Goal: Information Seeking & Learning: Find specific page/section

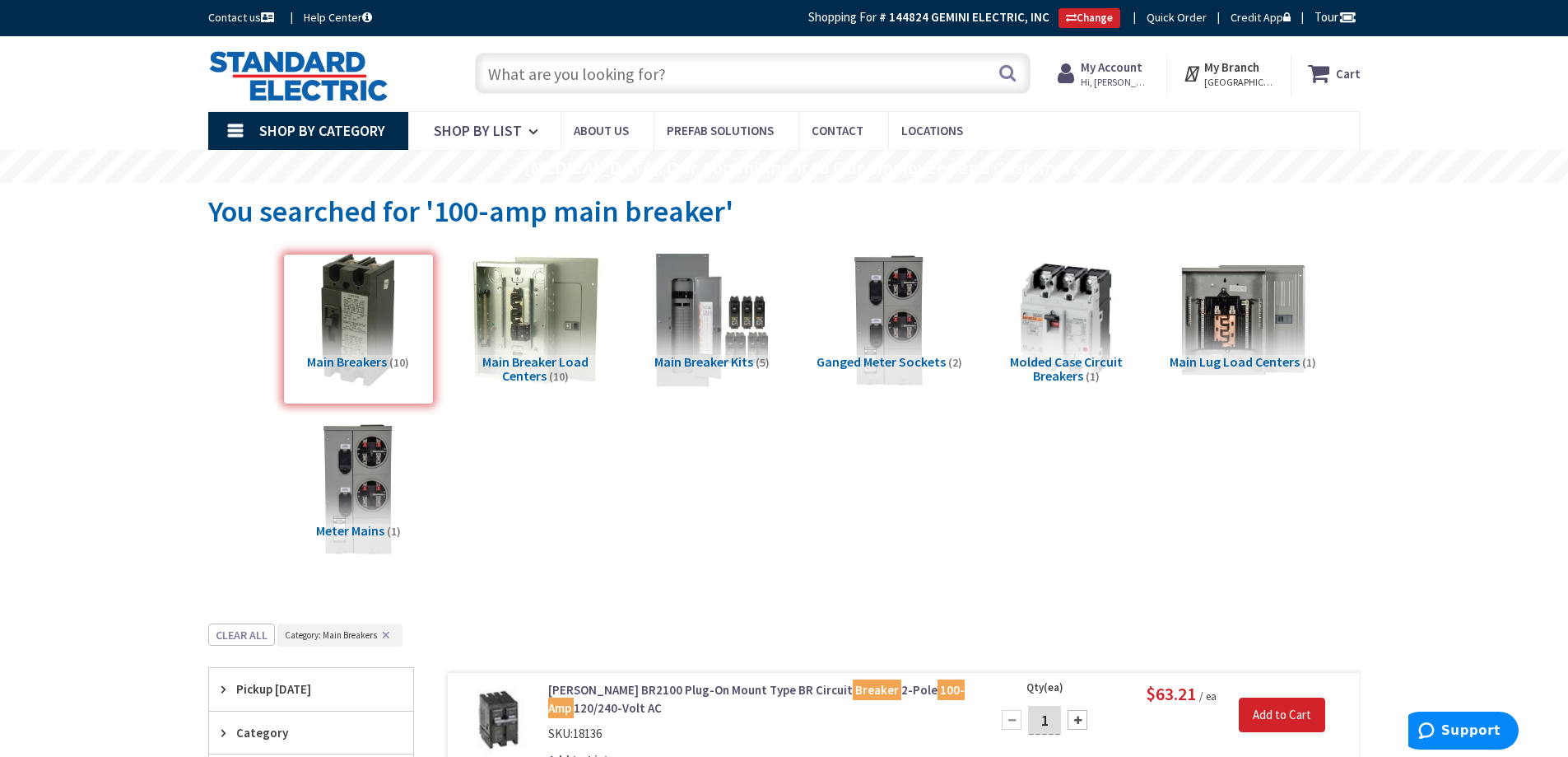
click at [503, 58] on input "text" at bounding box center [752, 73] width 556 height 41
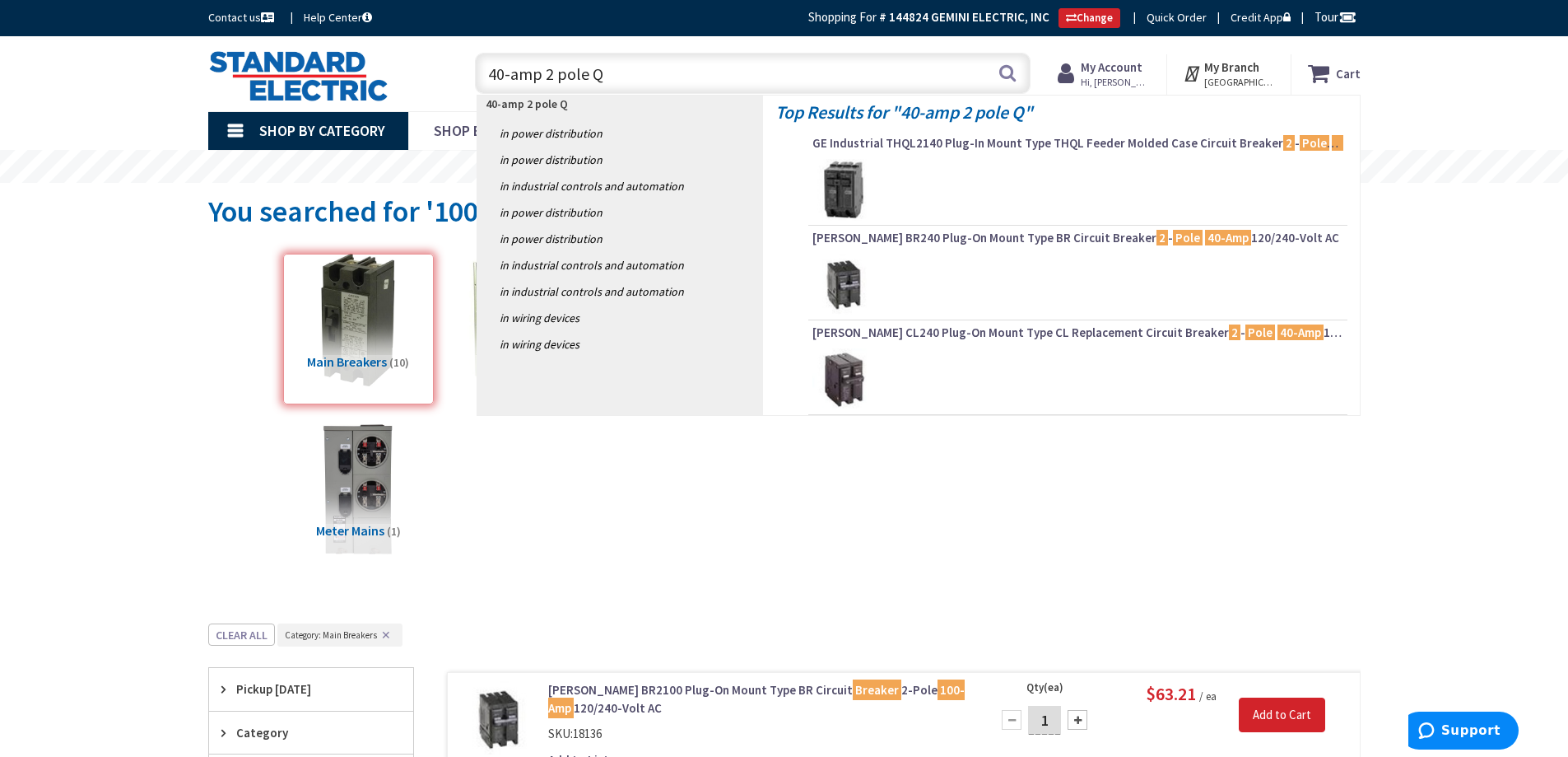
type input "40-amp 2 pole QB"
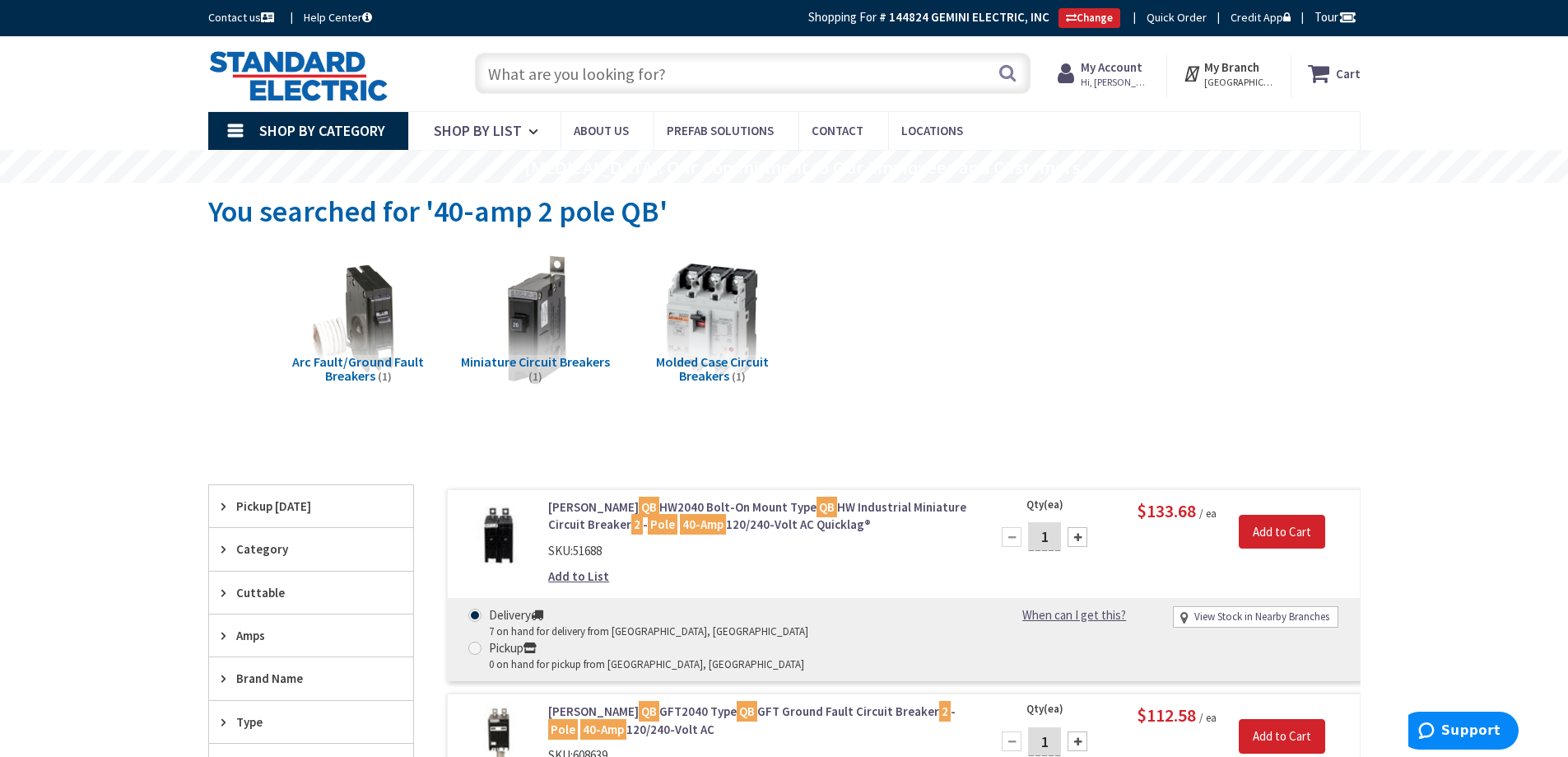
click at [526, 359] on span "Miniature Circuit Breakers" at bounding box center [535, 362] width 149 height 16
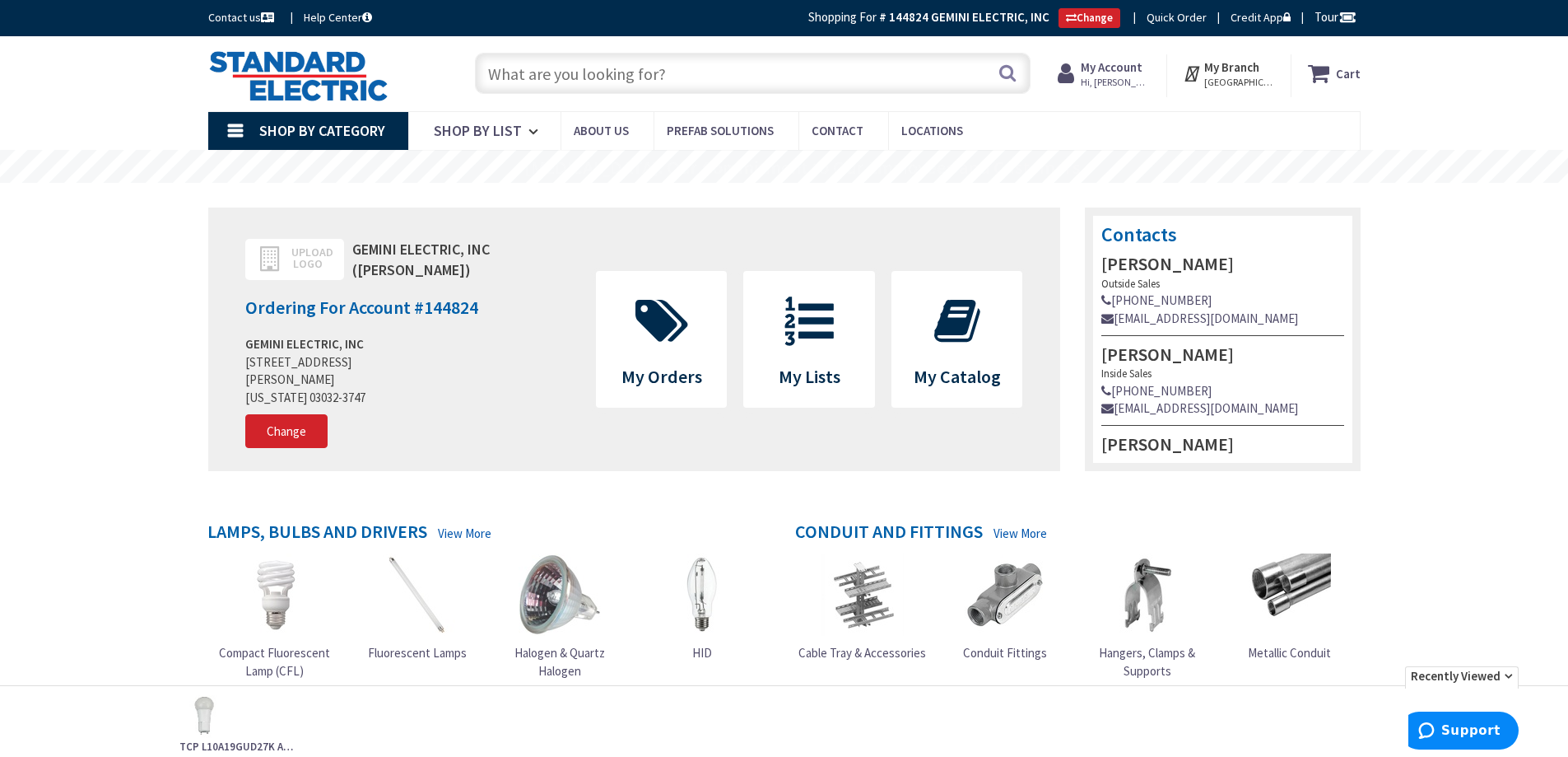
click at [695, 66] on input "text" at bounding box center [752, 73] width 556 height 41
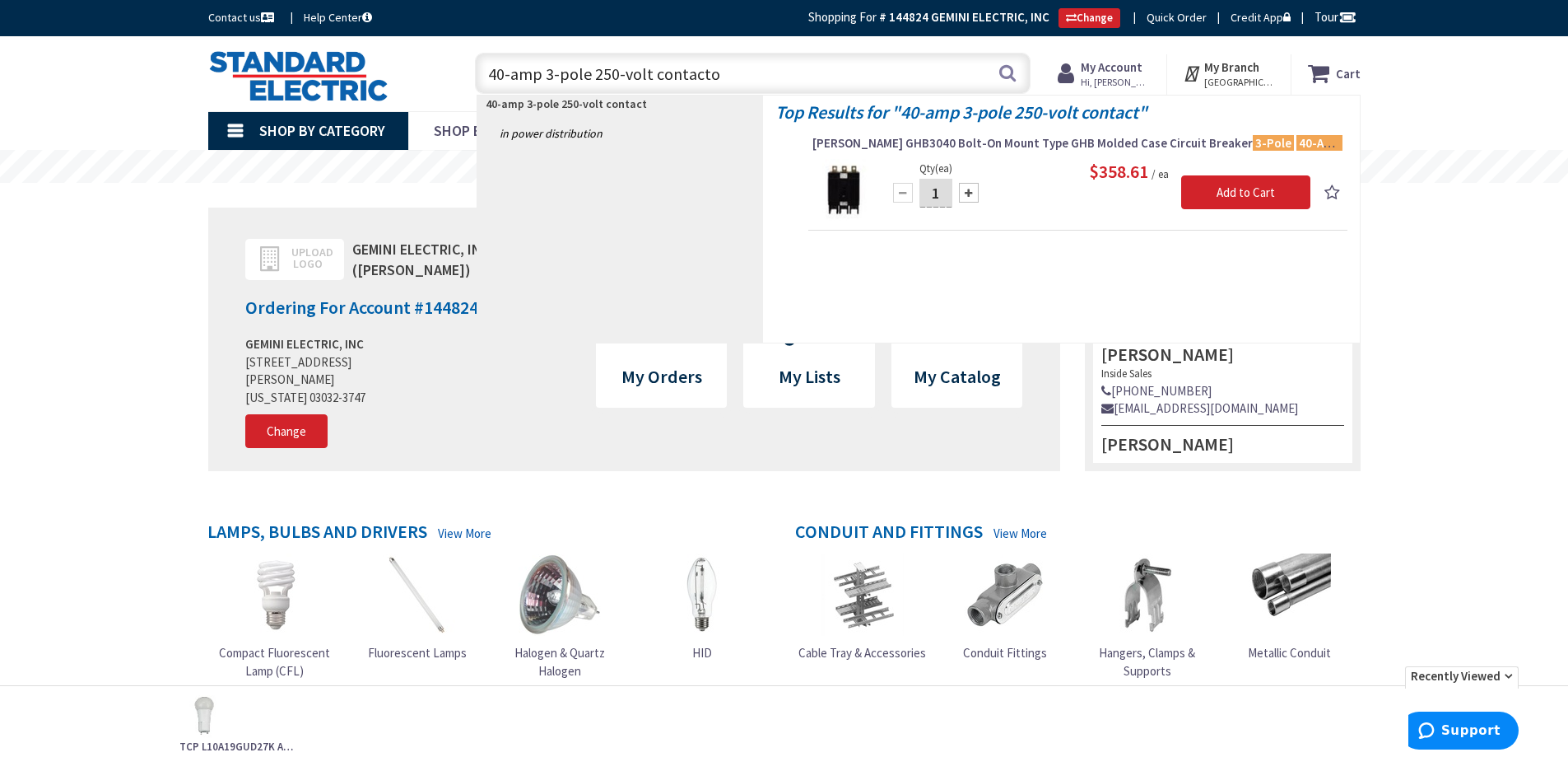
type input "40-amp 3-pole 250-volt contactor"
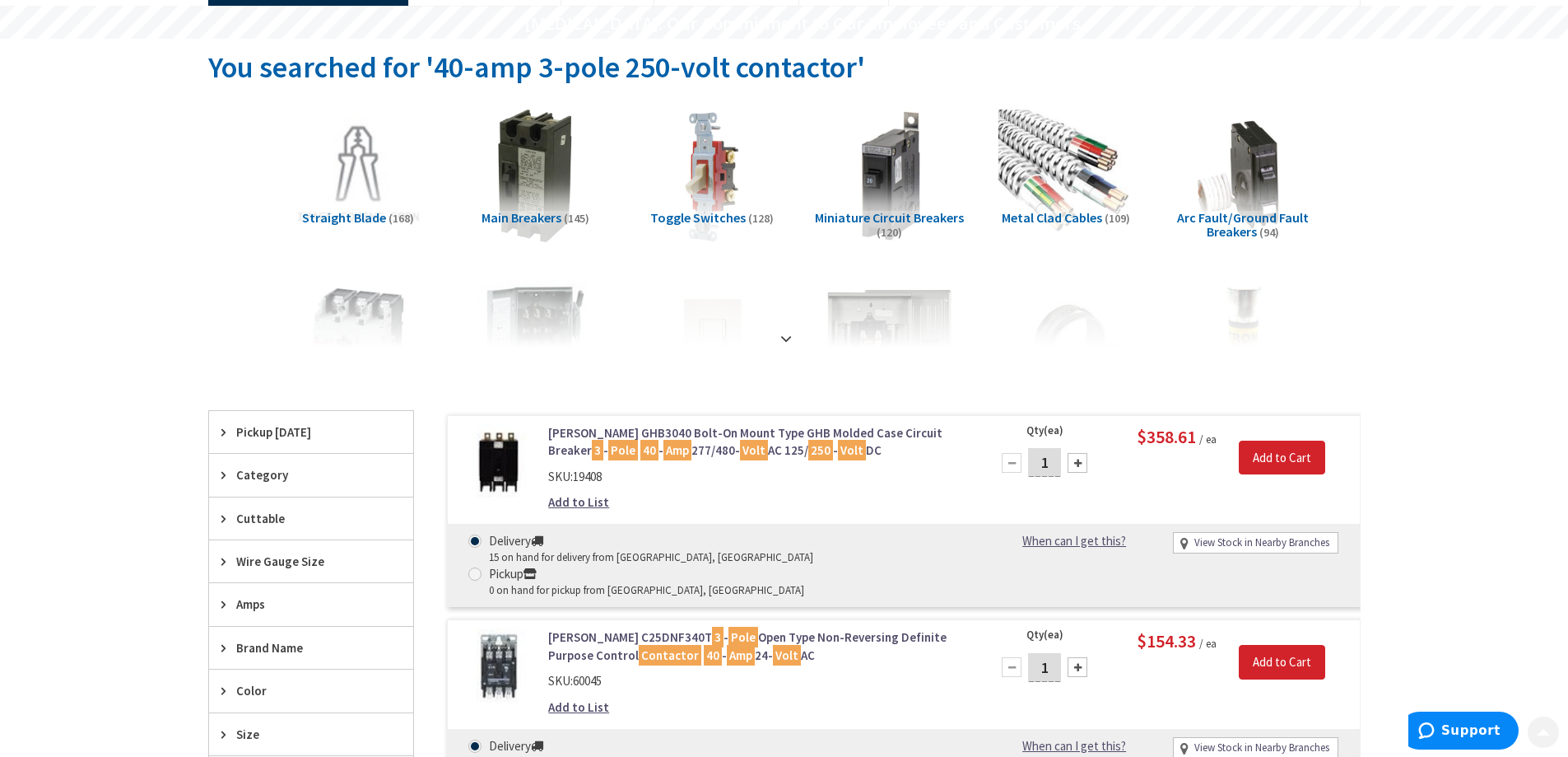
scroll to position [164, 0]
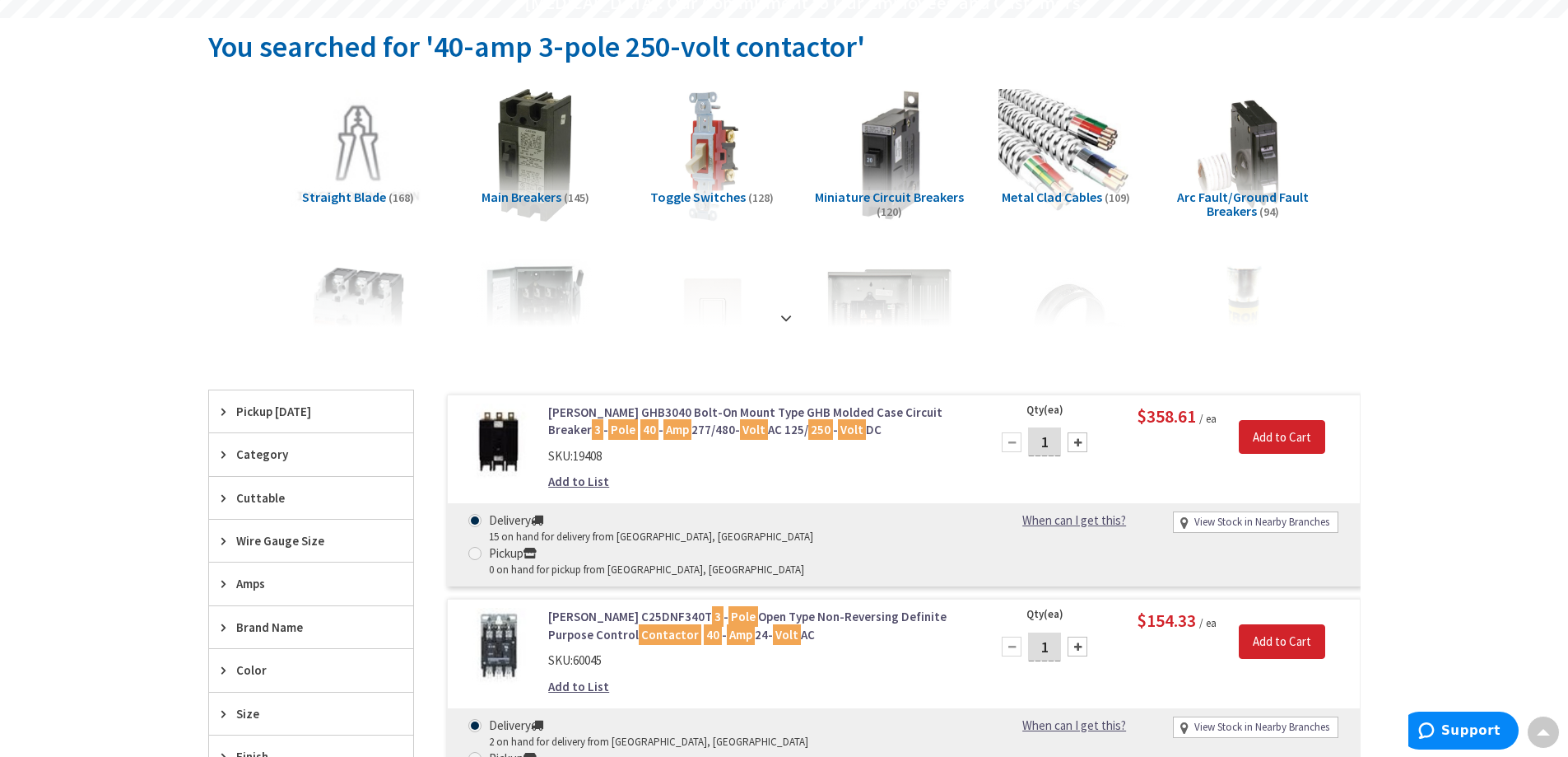
click at [789, 317] on strong at bounding box center [787, 313] width 20 height 18
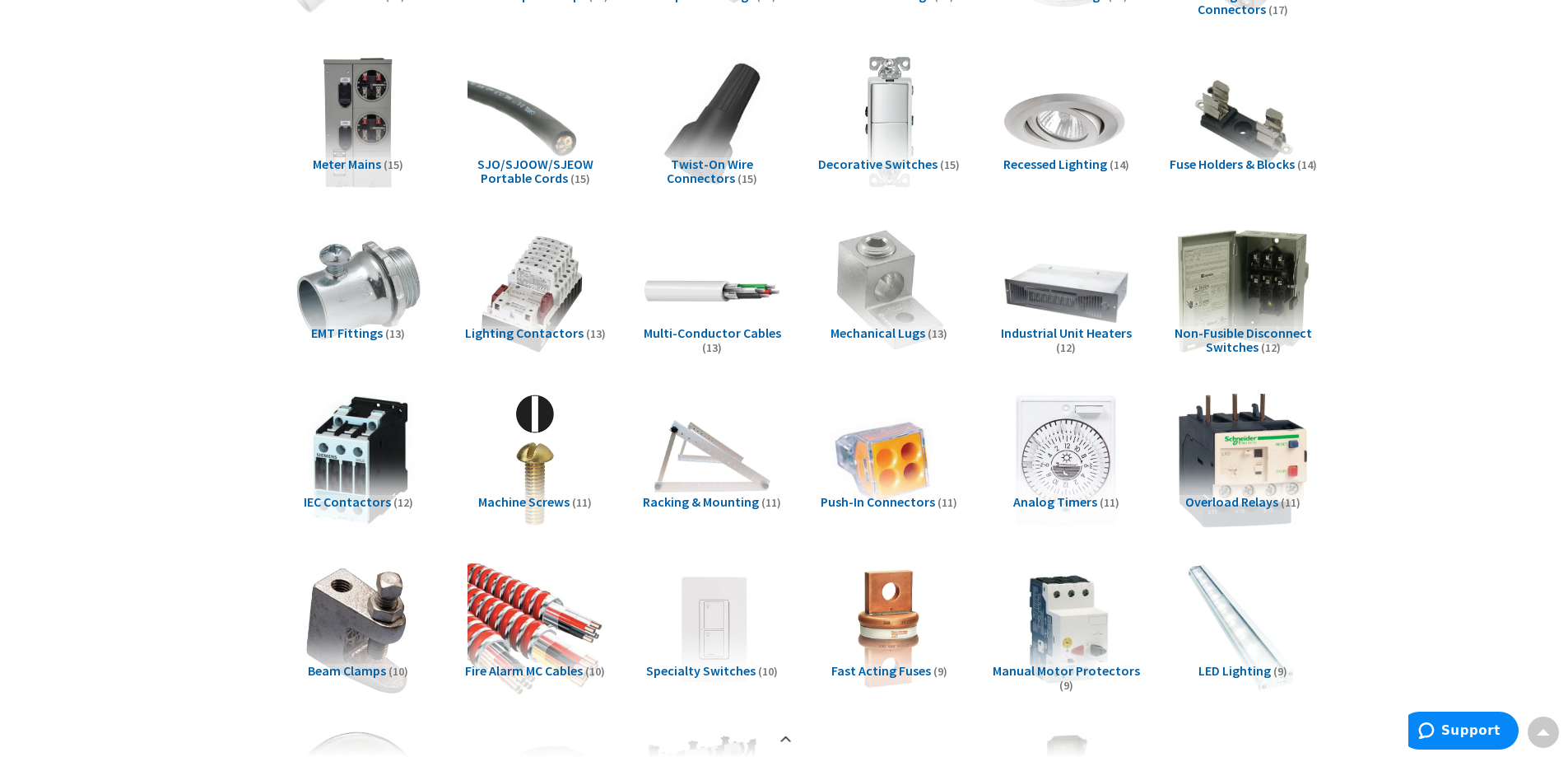
scroll to position [1401, 0]
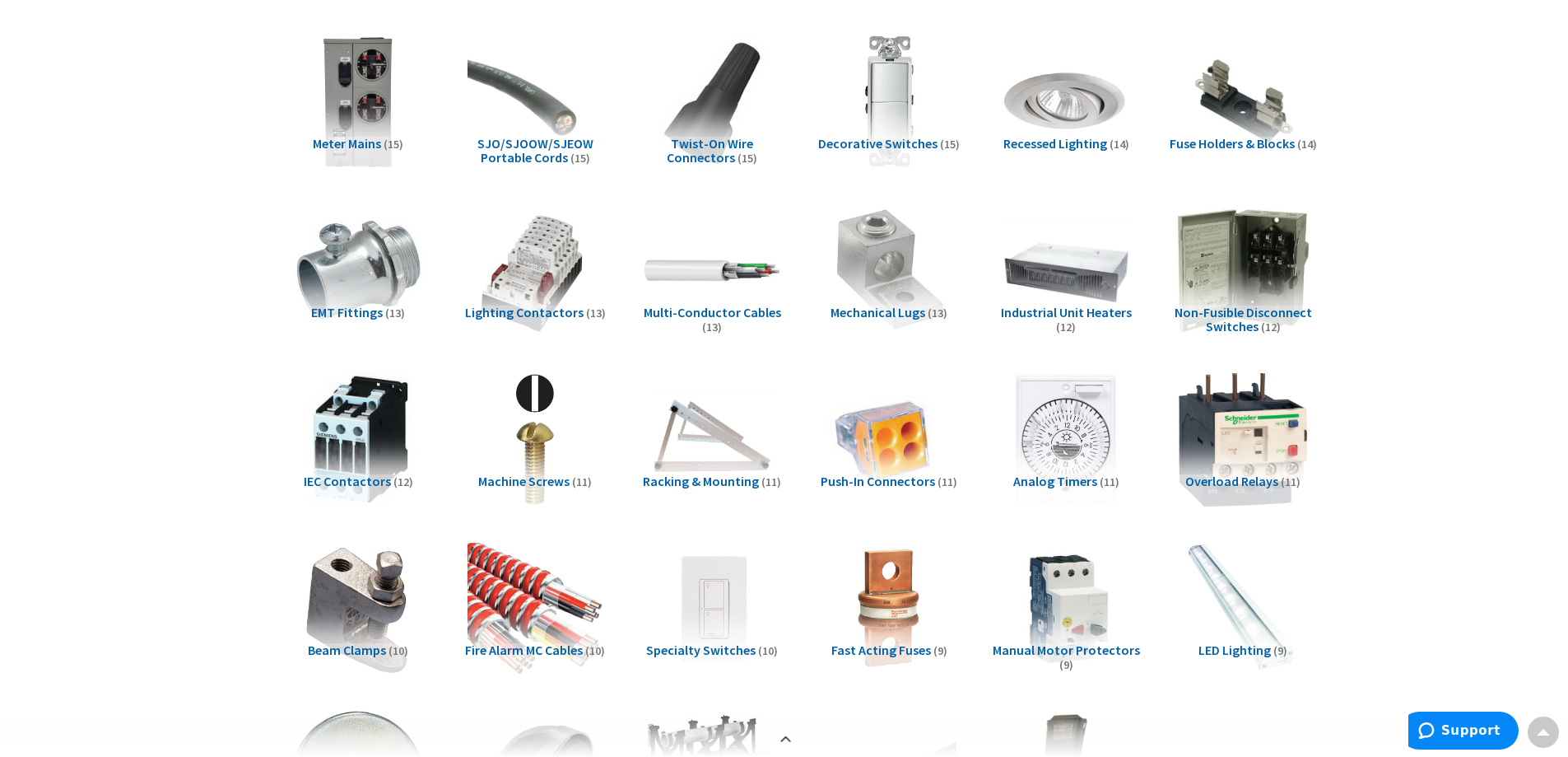
click at [344, 479] on span "IEC Contactors" at bounding box center [348, 481] width 88 height 16
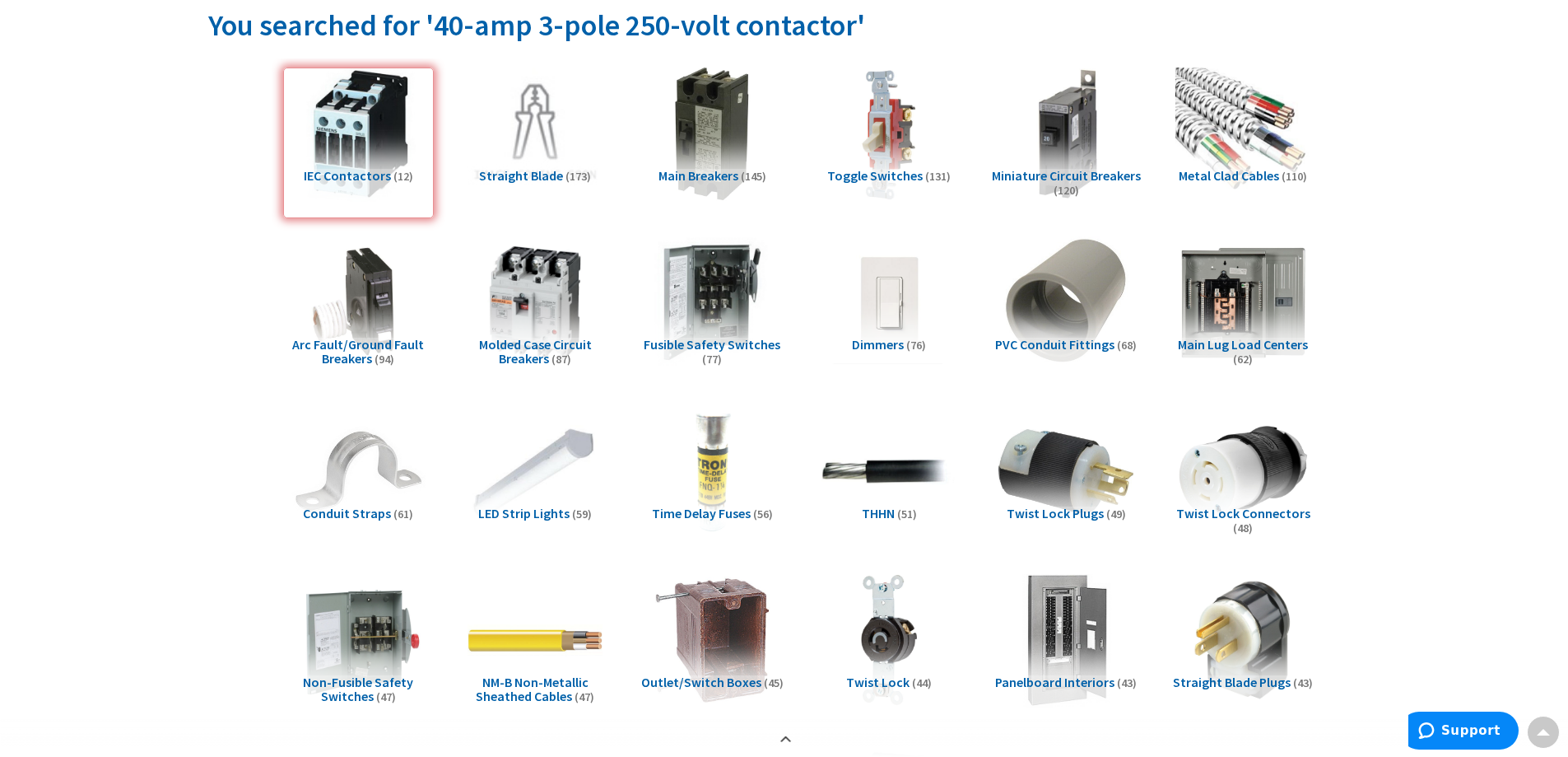
scroll to position [0, 0]
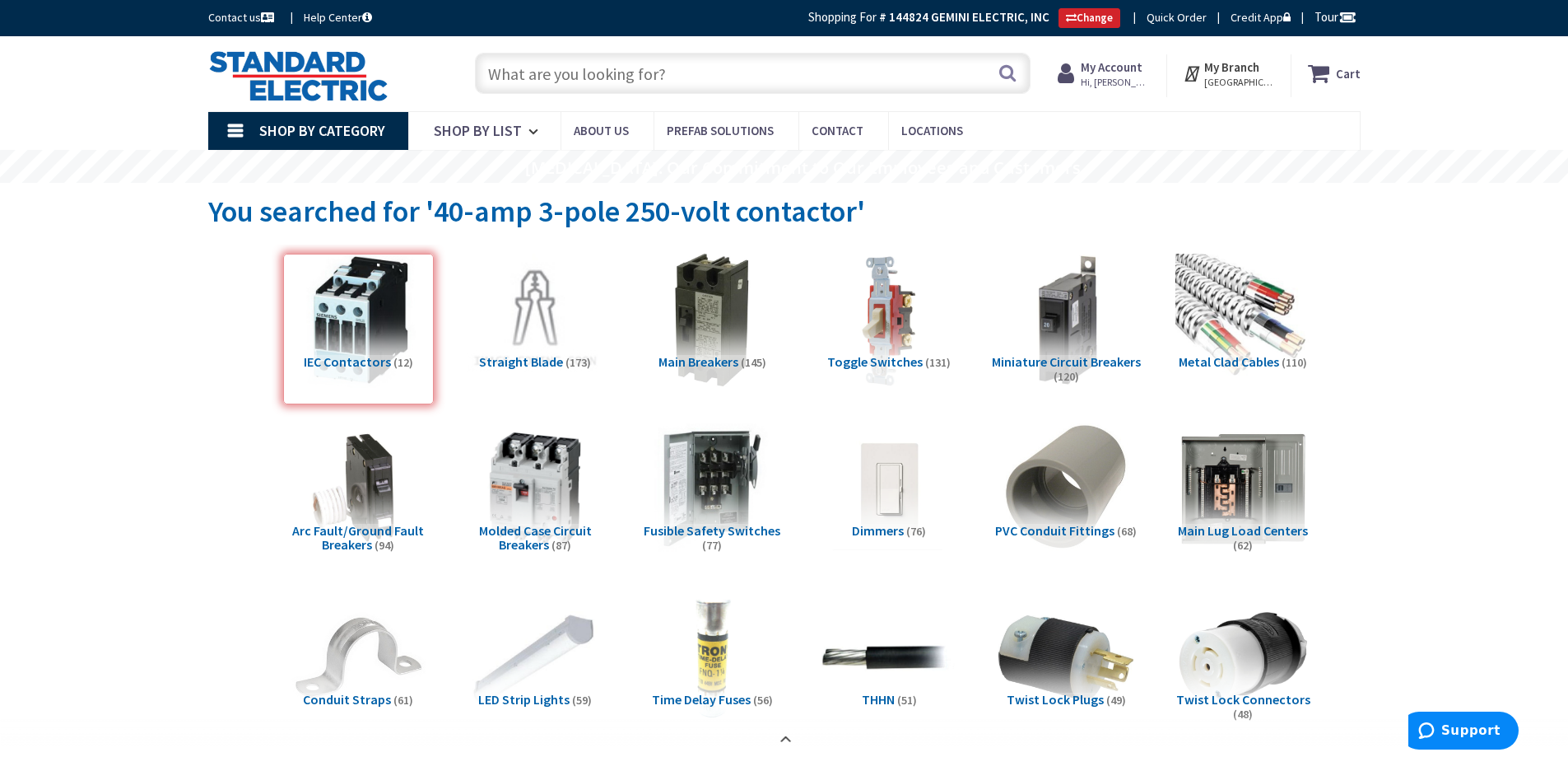
click at [584, 72] on input "text" at bounding box center [752, 73] width 556 height 41
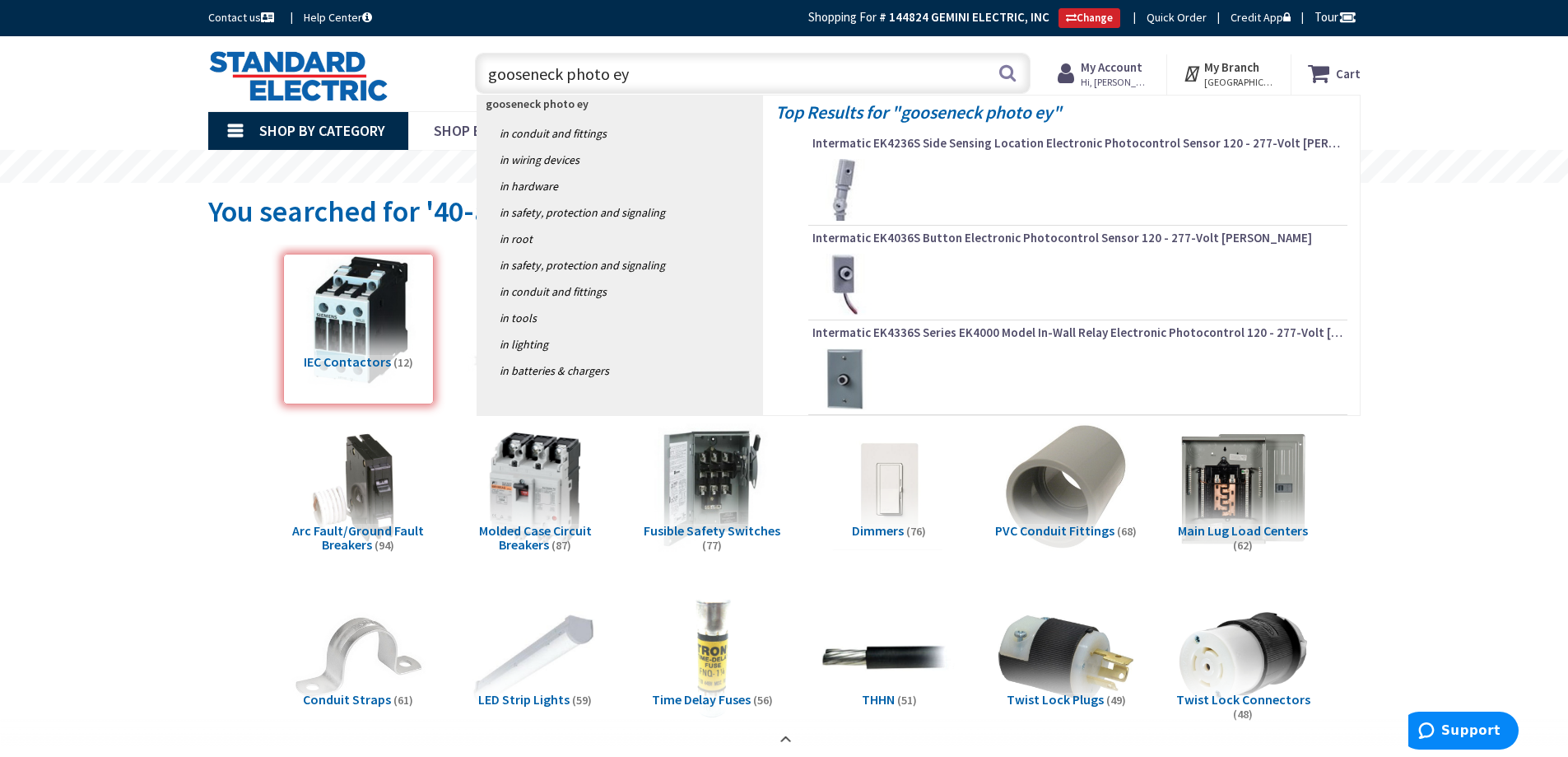
type input "gooseneck photo eye"
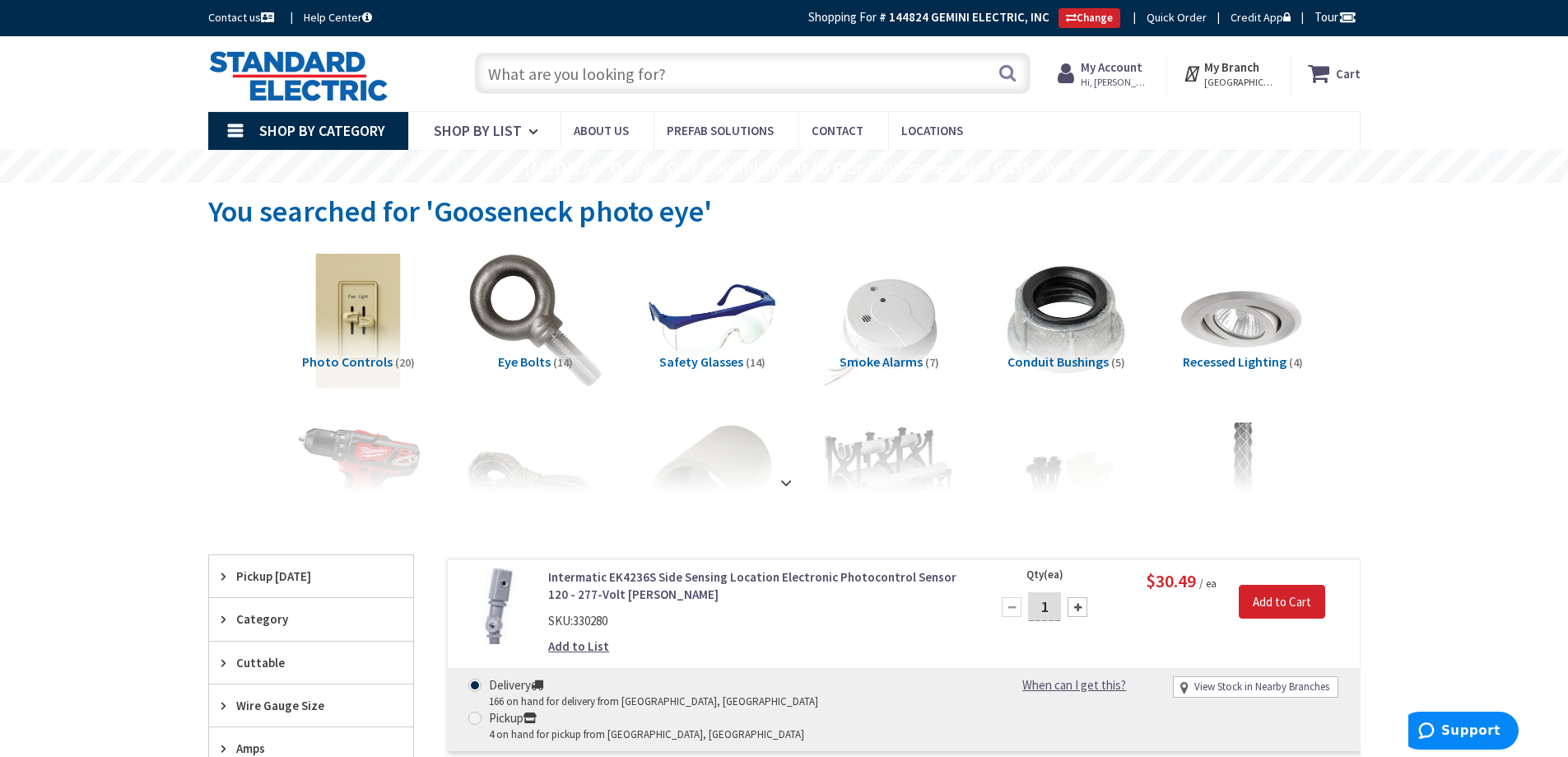
click at [643, 73] on input "text" at bounding box center [752, 73] width 556 height 41
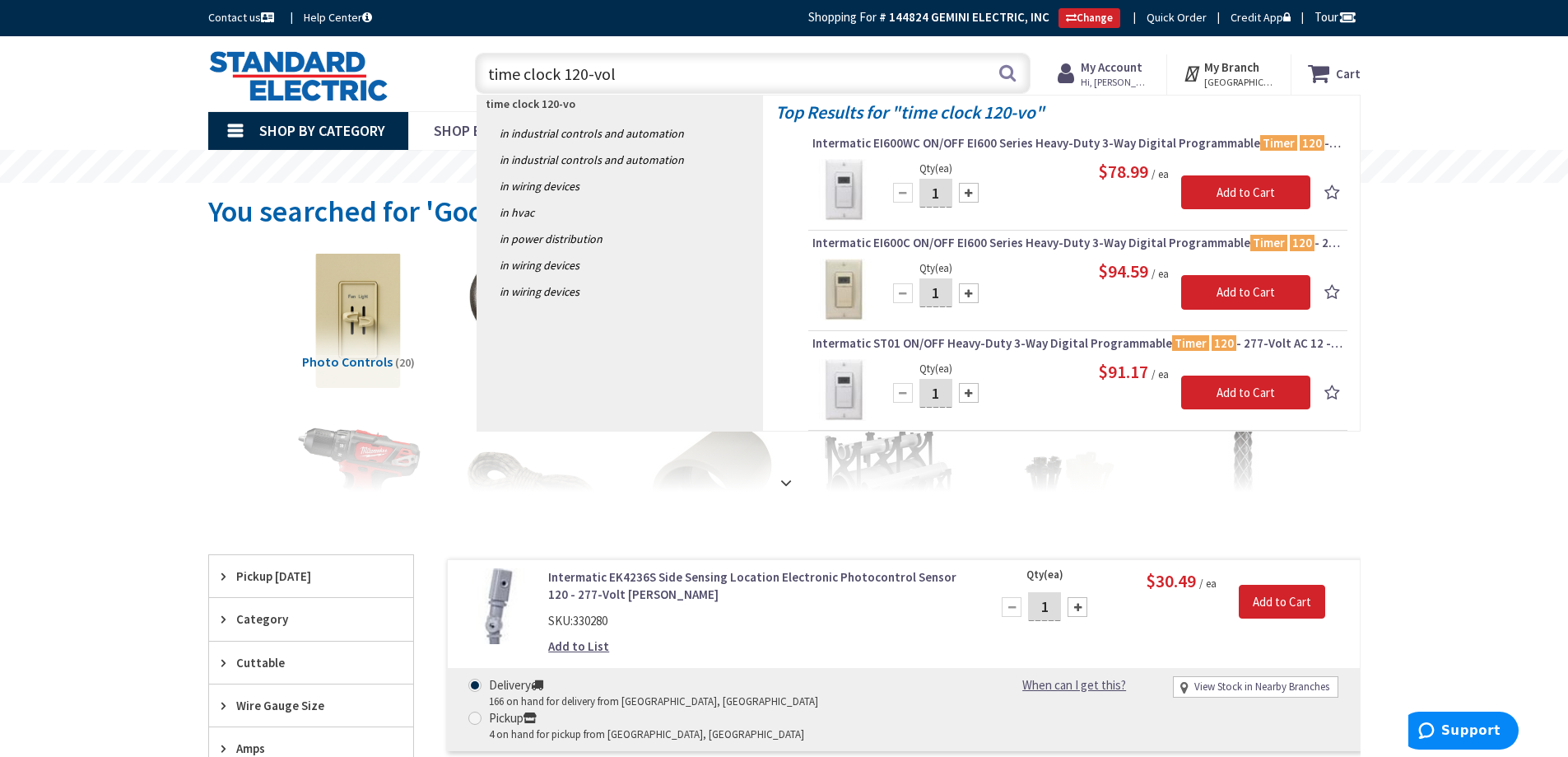
type input "time clock 120-volt"
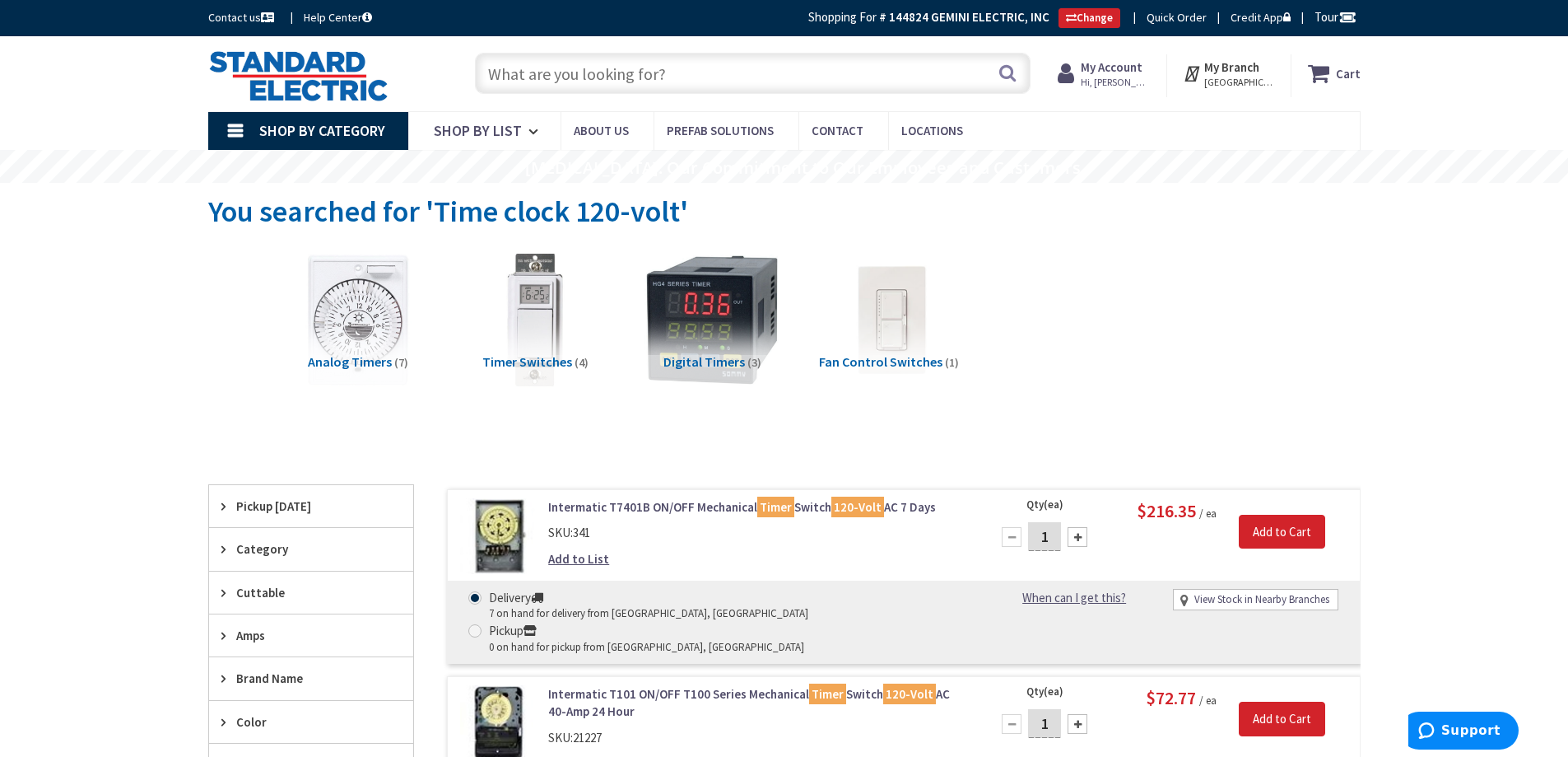
click at [562, 79] on input "text" at bounding box center [752, 73] width 556 height 41
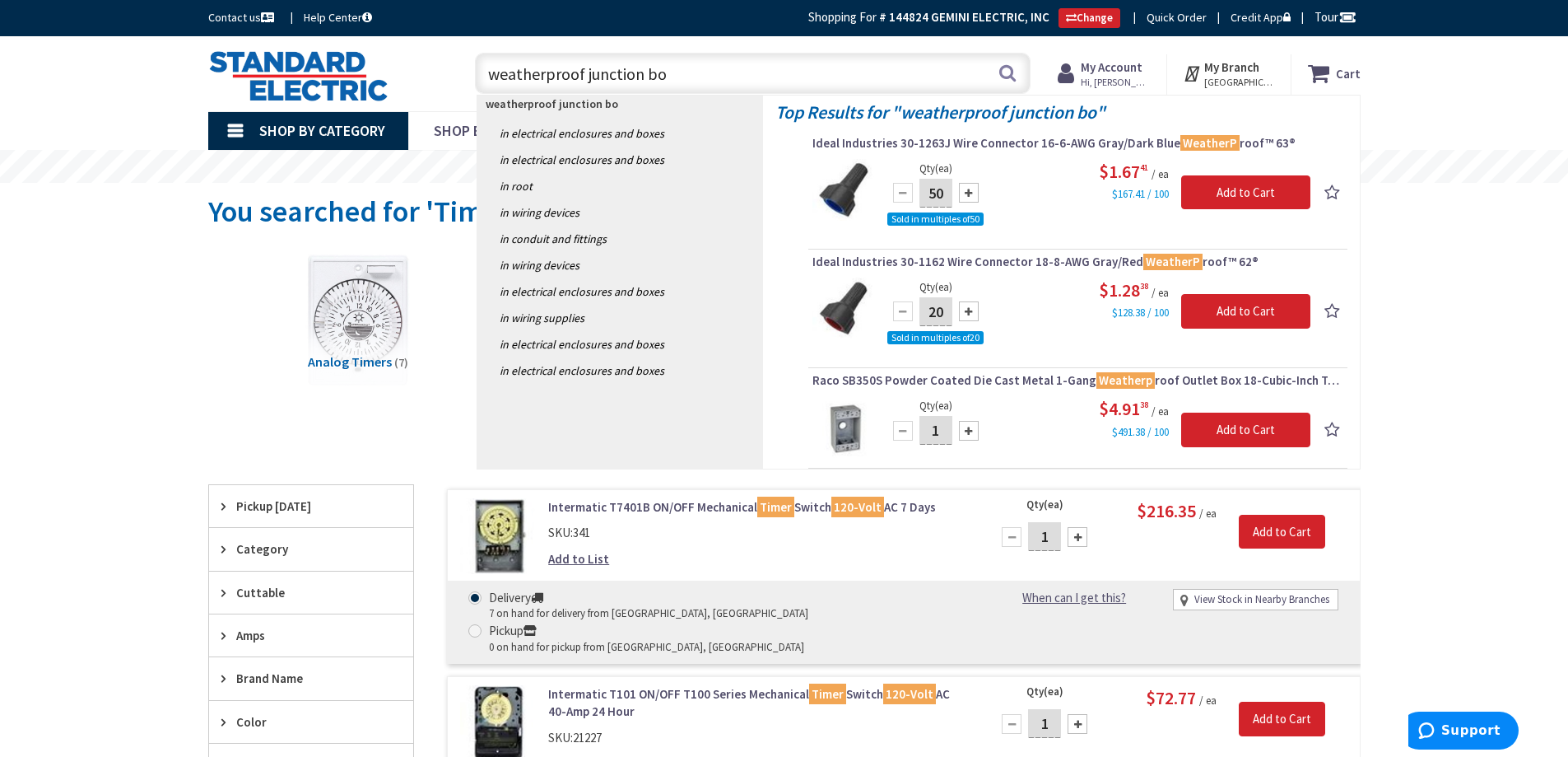
type input "weatherproof junction box"
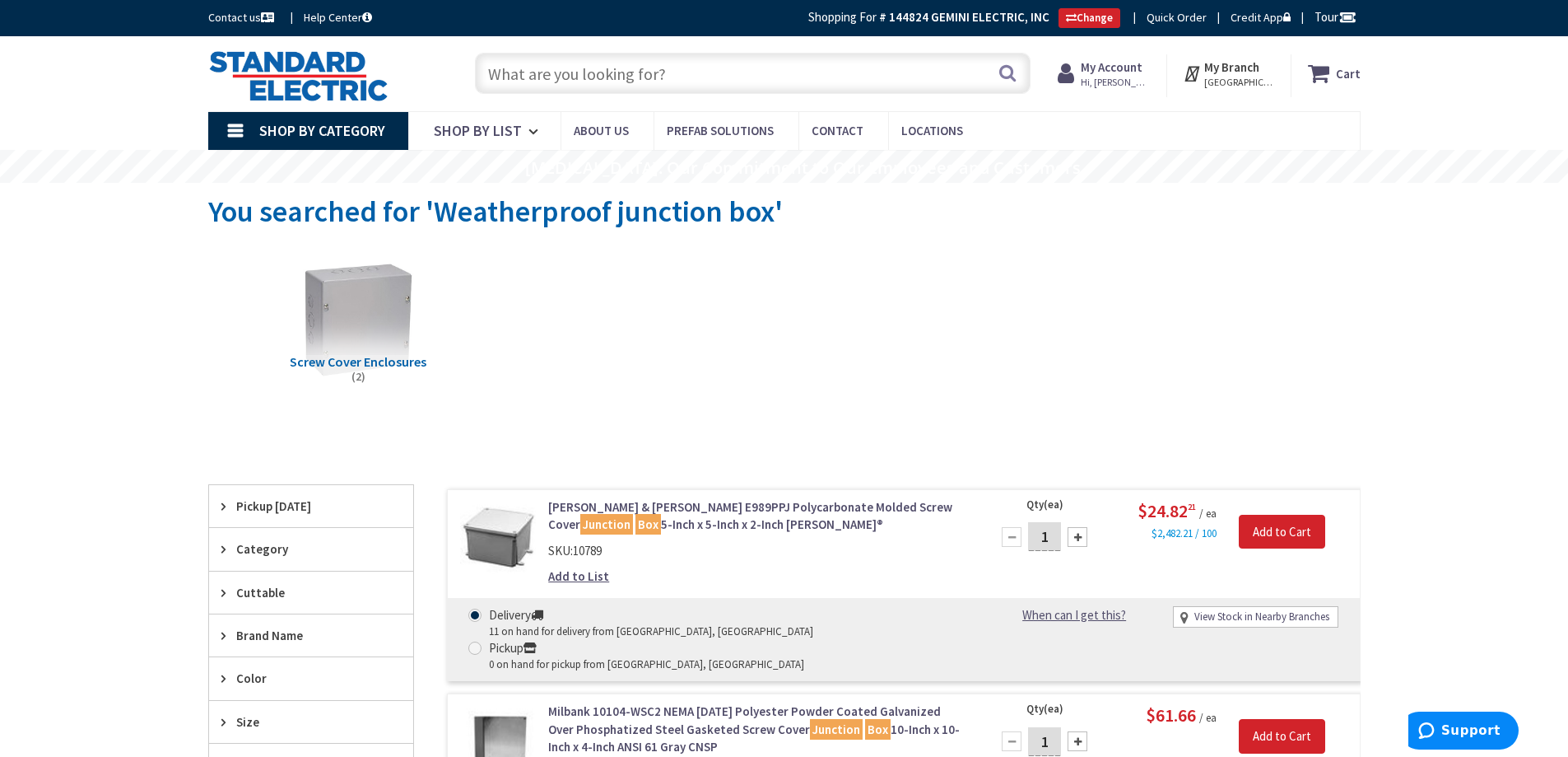
click at [592, 68] on input "text" at bounding box center [752, 73] width 556 height 41
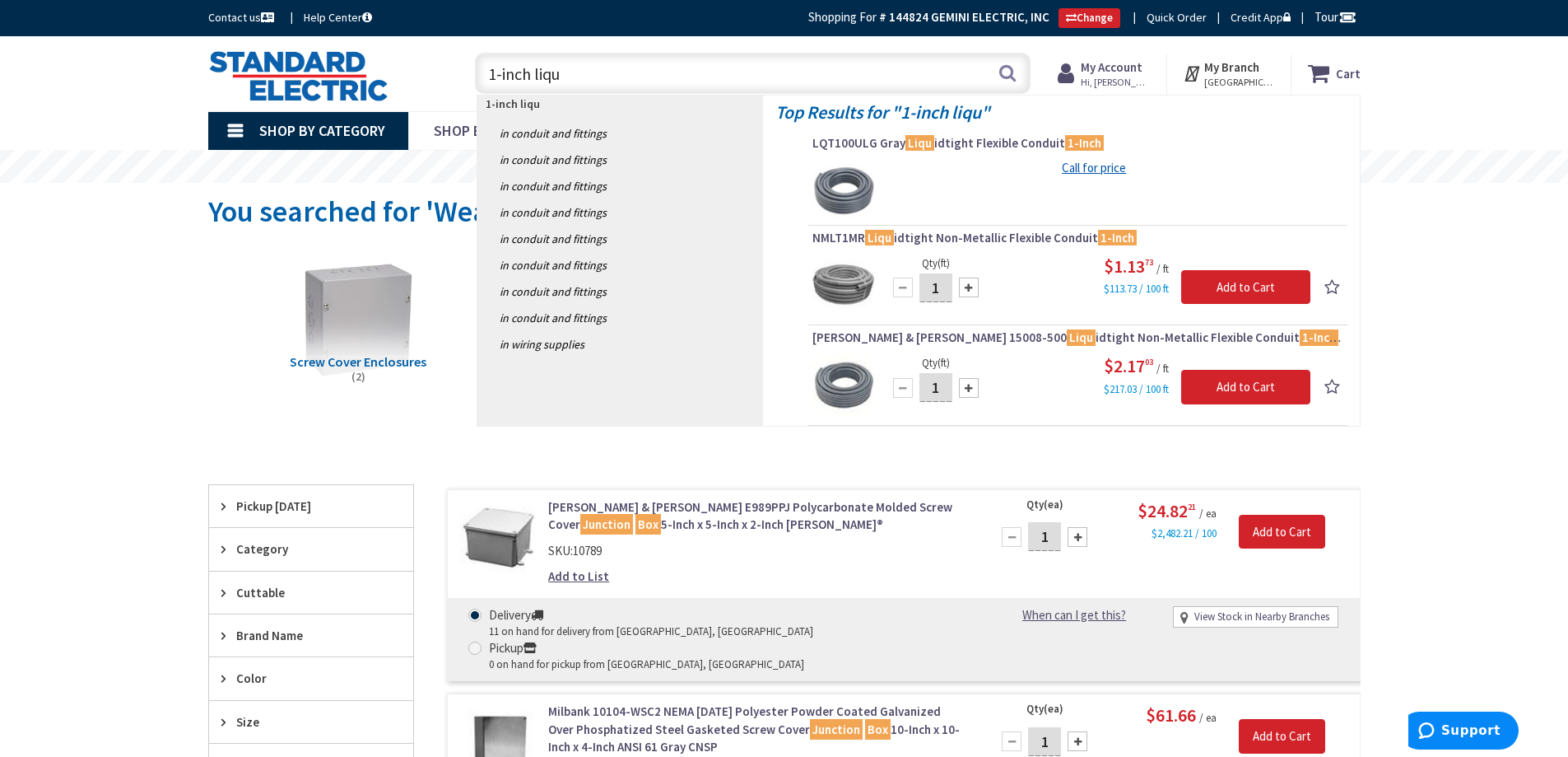
type input "1-inch liqu"
